Goal: Check status

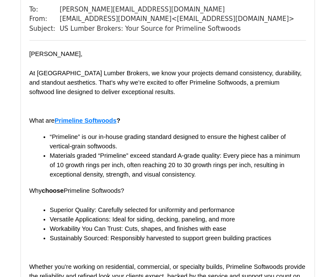
scroll to position [4313, 0]
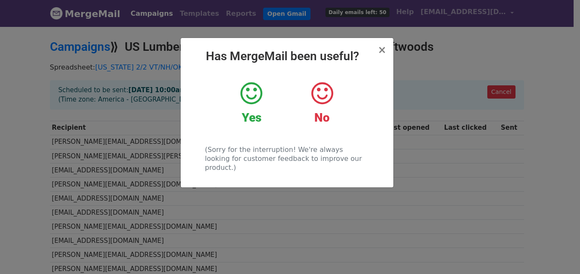
click at [257, 97] on icon at bounding box center [251, 94] width 22 height 26
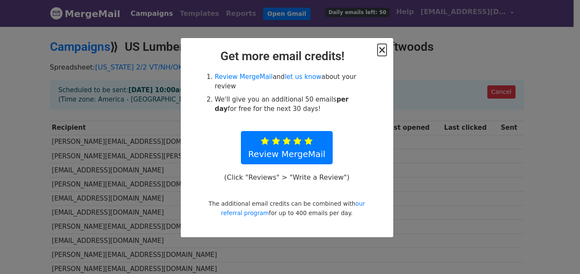
click at [383, 50] on span "×" at bounding box center [382, 50] width 9 height 12
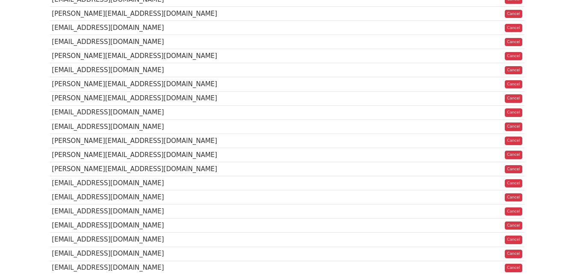
scroll to position [128, 0]
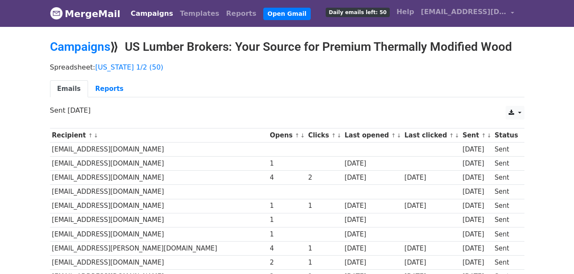
click at [156, 13] on link "Campaigns" at bounding box center [151, 13] width 49 height 17
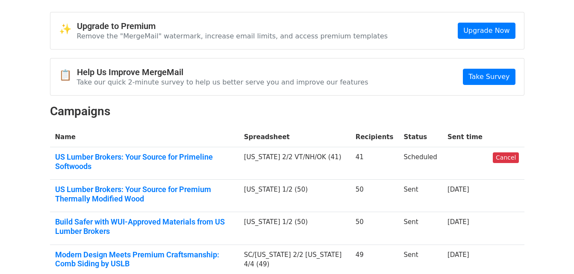
scroll to position [43, 0]
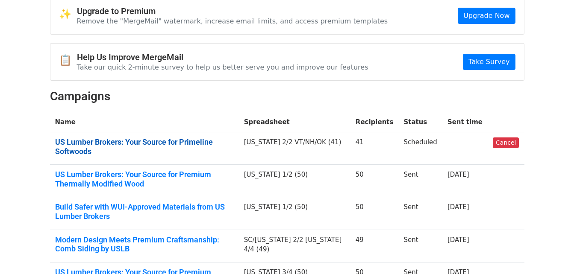
click at [98, 143] on link "US Lumber Brokers: Your Source for Primeline Softwoods" at bounding box center [144, 147] width 179 height 18
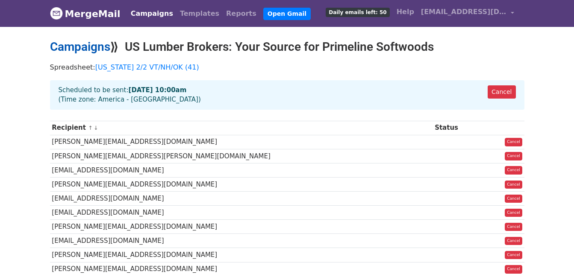
click at [81, 40] on link "Campaigns" at bounding box center [80, 47] width 60 height 14
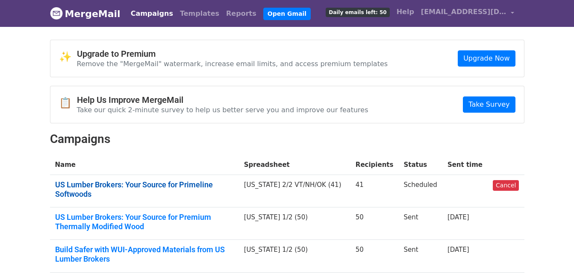
click at [202, 181] on link "US Lumber Brokers: Your Source for Primeline Softwoods" at bounding box center [144, 189] width 179 height 18
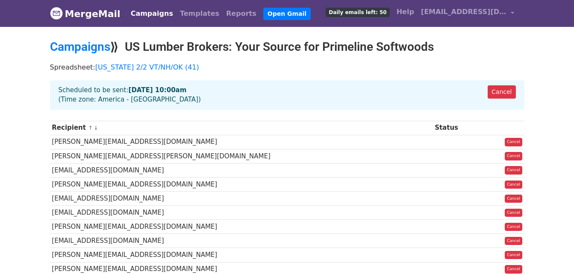
click at [161, 91] on strong "Sep 8 at 10:00am" at bounding box center [158, 90] width 58 height 8
click at [374, 132] on th "Recipient ↑ ↓" at bounding box center [241, 128] width 383 height 14
click at [376, 131] on th "Recipient ↑ ↓" at bounding box center [241, 128] width 383 height 14
click at [81, 50] on link "Campaigns" at bounding box center [80, 47] width 60 height 14
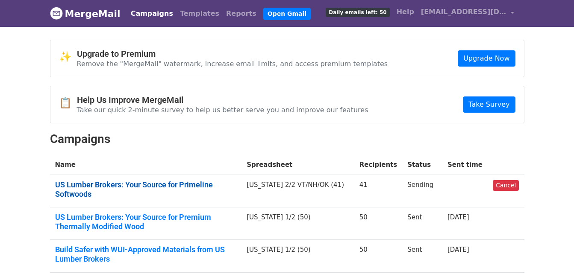
click at [177, 180] on link "US Lumber Brokers: Your Source for Primeline Softwoods" at bounding box center [146, 189] width 182 height 18
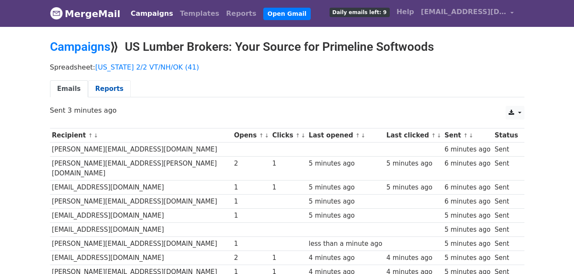
click at [96, 88] on link "Reports" at bounding box center [109, 89] width 43 height 18
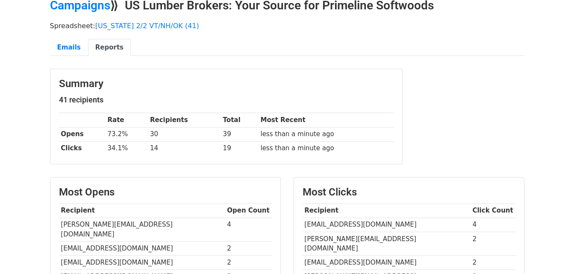
scroll to position [33, 0]
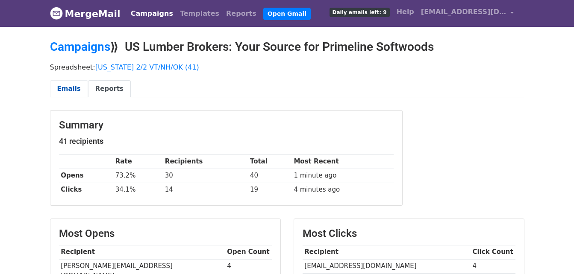
click at [66, 88] on link "Emails" at bounding box center [69, 89] width 38 height 18
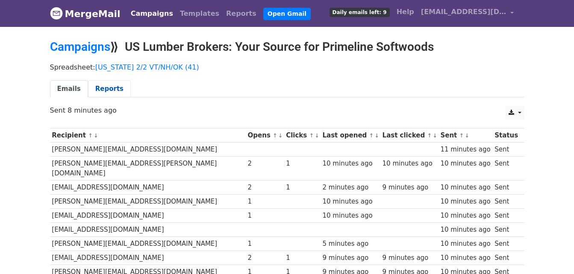
click at [103, 81] on link "Reports" at bounding box center [109, 89] width 43 height 18
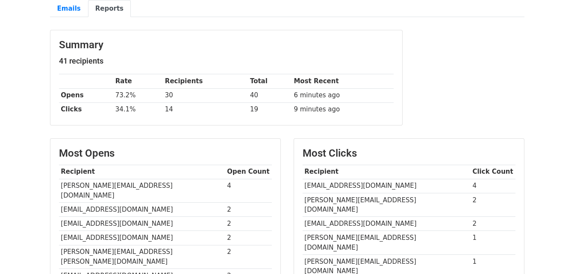
scroll to position [85, 0]
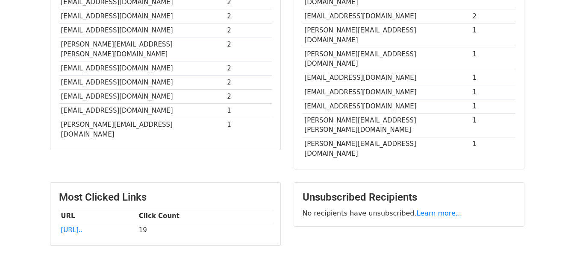
scroll to position [289, 0]
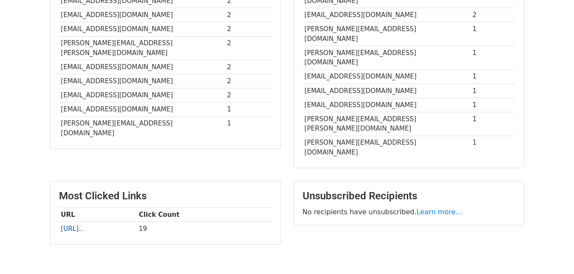
click at [120, 222] on td "[URL].." at bounding box center [98, 229] width 78 height 14
click at [82, 225] on link "[URL].." at bounding box center [72, 229] width 22 height 8
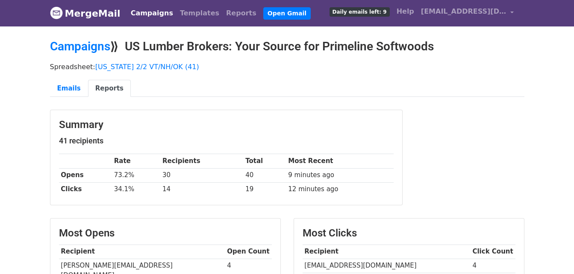
scroll to position [0, 0]
